Goal: Navigation & Orientation: Find specific page/section

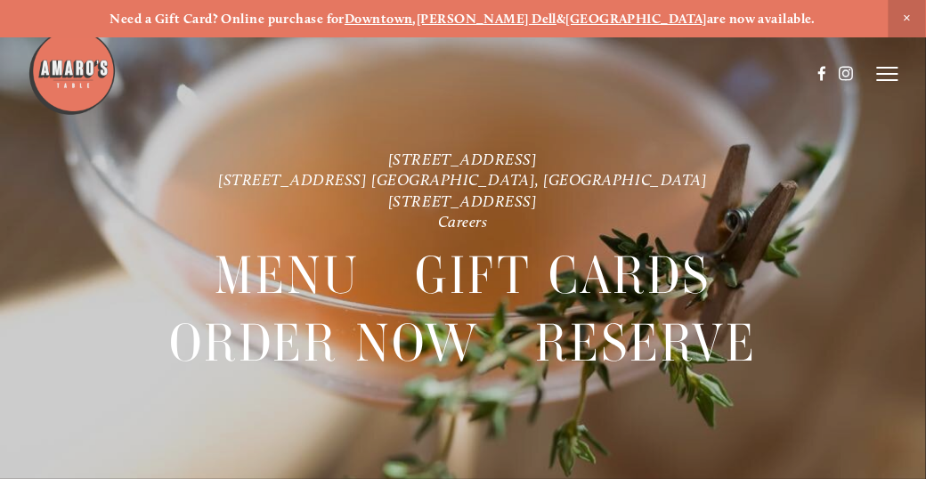
click at [884, 77] on icon at bounding box center [887, 74] width 21 height 16
click at [596, 73] on span "Menu" at bounding box center [592, 73] width 33 height 15
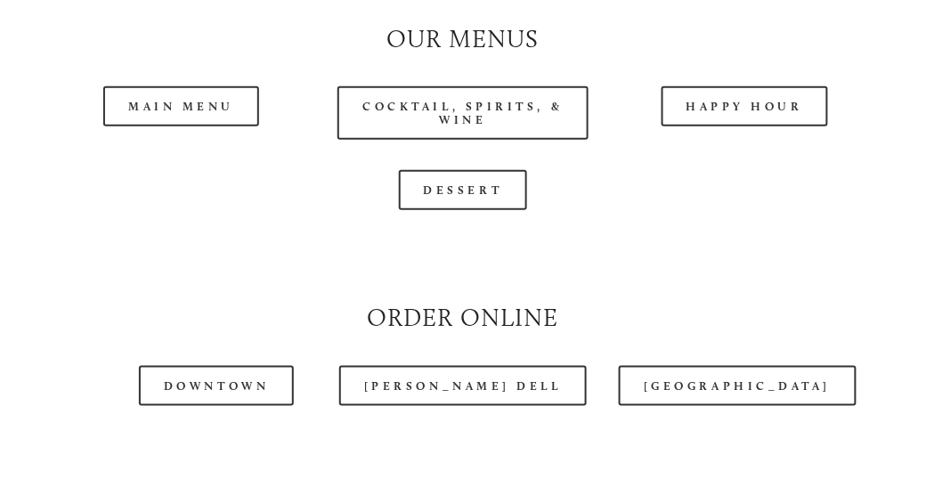
scroll to position [1603, 0]
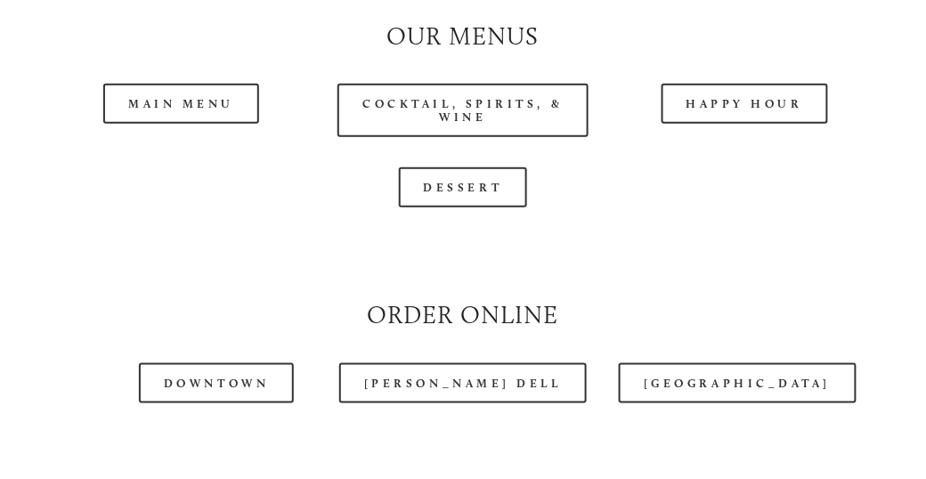
click at [785, 102] on header "Menu Order Now Visit Gallery 0" at bounding box center [463, 28] width 871 height 147
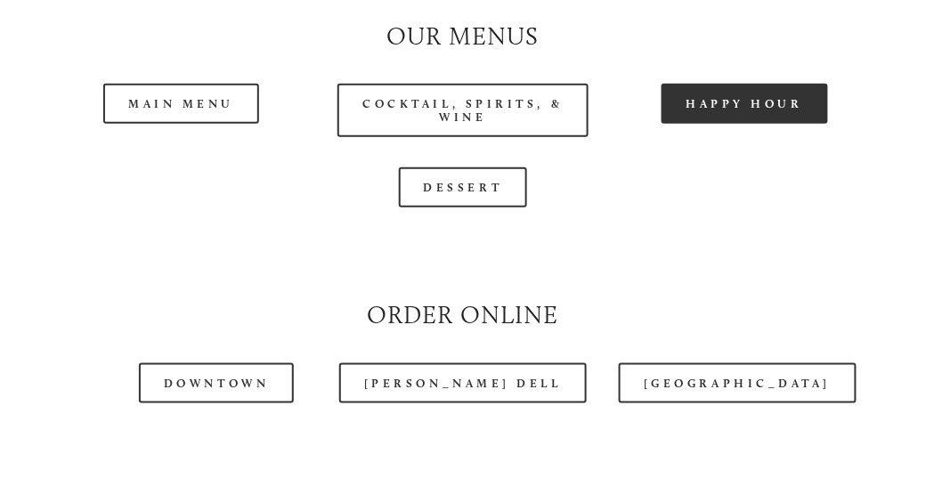
click at [765, 113] on link "Happy Hour" at bounding box center [745, 104] width 167 height 40
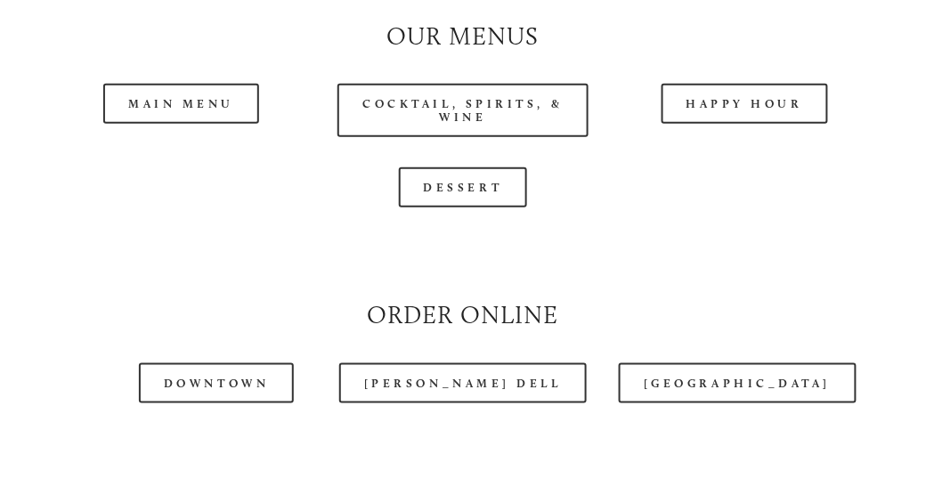
click at [164, 96] on header "Menu Order Now Visit Gallery 0" at bounding box center [463, 28] width 871 height 147
click at [187, 100] on header "Menu Order Now Visit Gallery 0" at bounding box center [463, 28] width 871 height 147
click at [170, 102] on header "Menu Order Now Visit Gallery 0" at bounding box center [463, 28] width 871 height 147
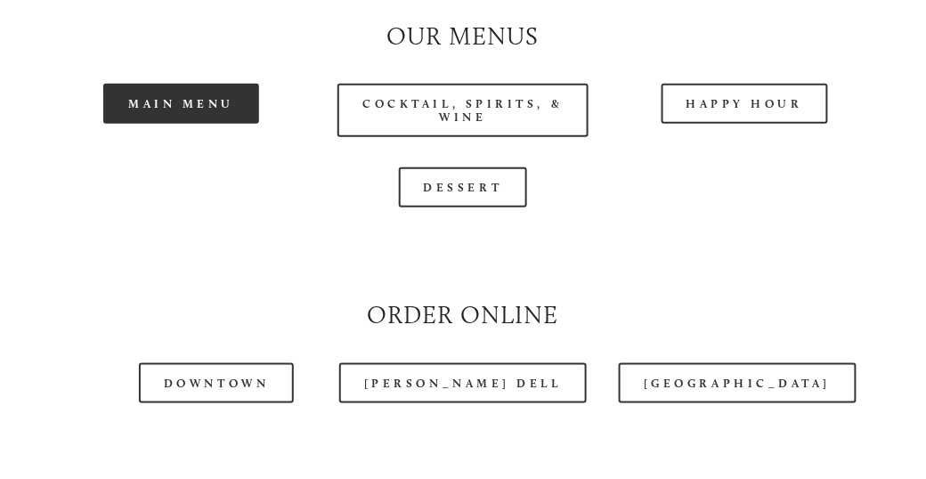
click at [171, 109] on link "Main Menu" at bounding box center [181, 104] width 156 height 40
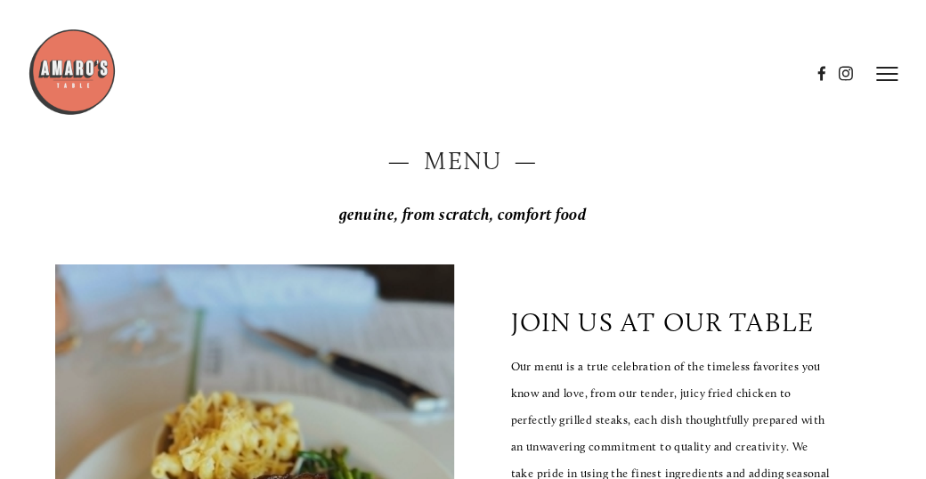
scroll to position [0, 0]
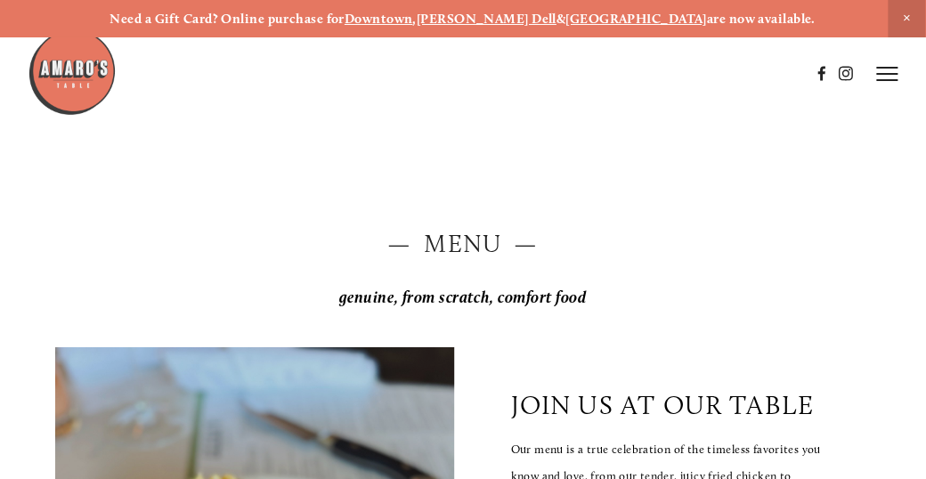
click at [891, 71] on icon at bounding box center [887, 74] width 21 height 16
click at [595, 69] on span "Menu" at bounding box center [592, 73] width 33 height 15
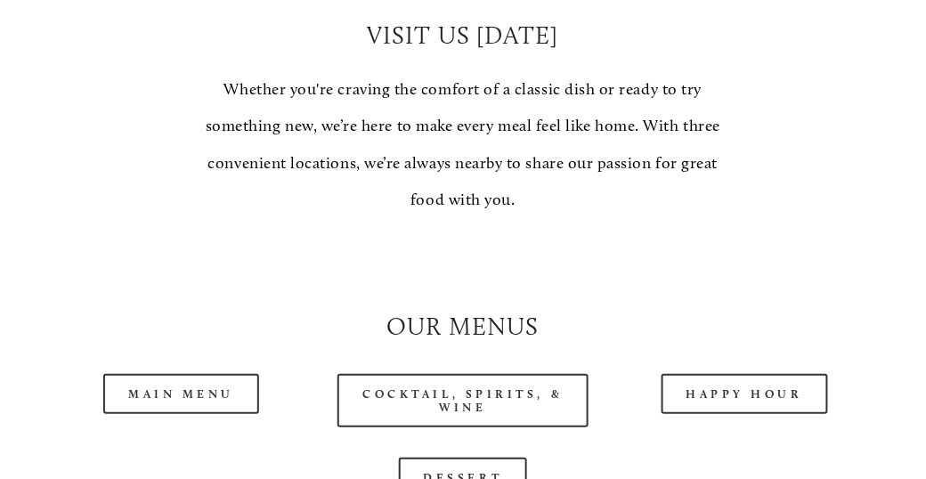
scroll to position [1425, 0]
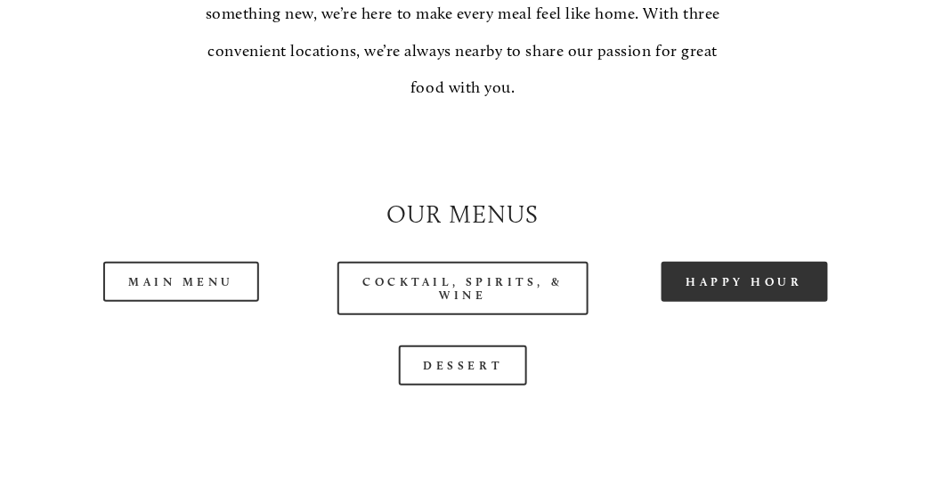
click at [801, 281] on link "Happy Hour" at bounding box center [745, 282] width 167 height 40
